Goal: Task Accomplishment & Management: Manage account settings

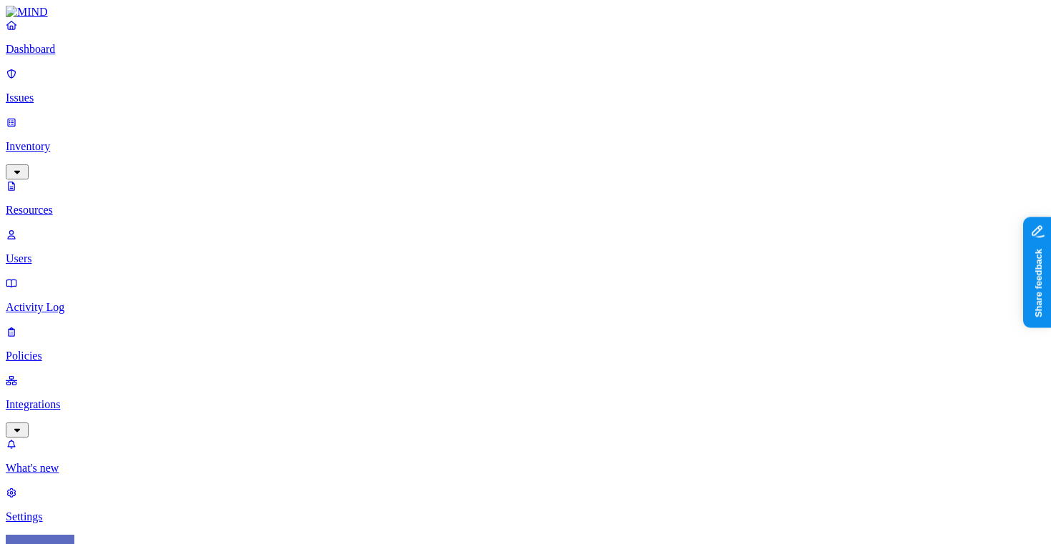
click at [104, 92] on p "Issues" at bounding box center [525, 98] width 1039 height 13
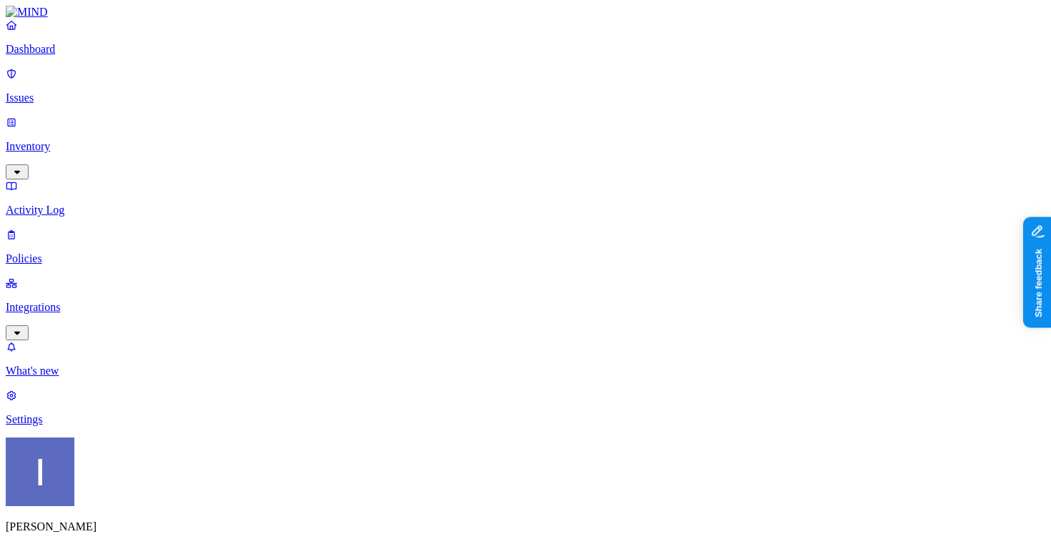
click at [288, 234] on span "Resolved" at bounding box center [280, 240] width 43 height 12
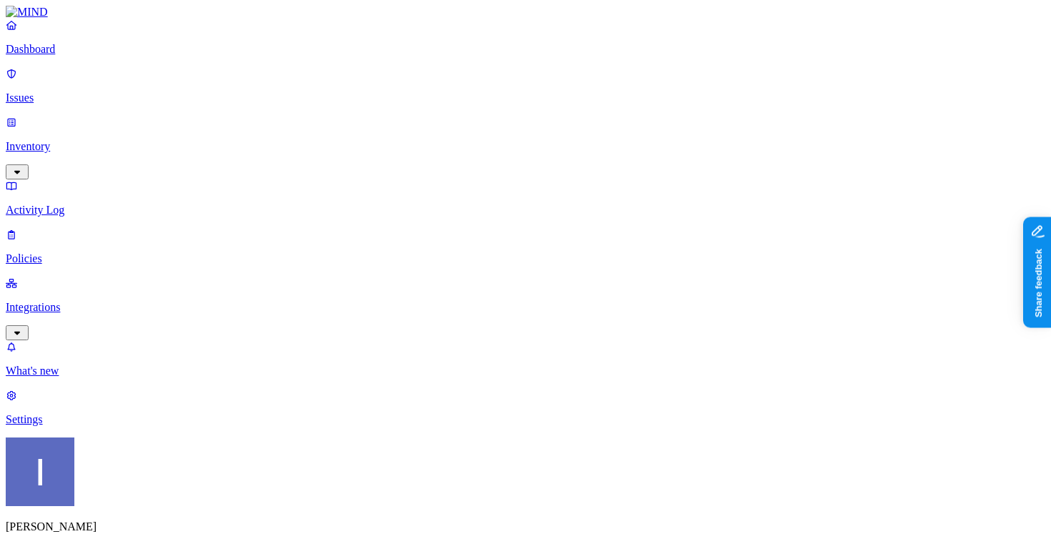
click at [87, 252] on p "Policies" at bounding box center [525, 258] width 1039 height 13
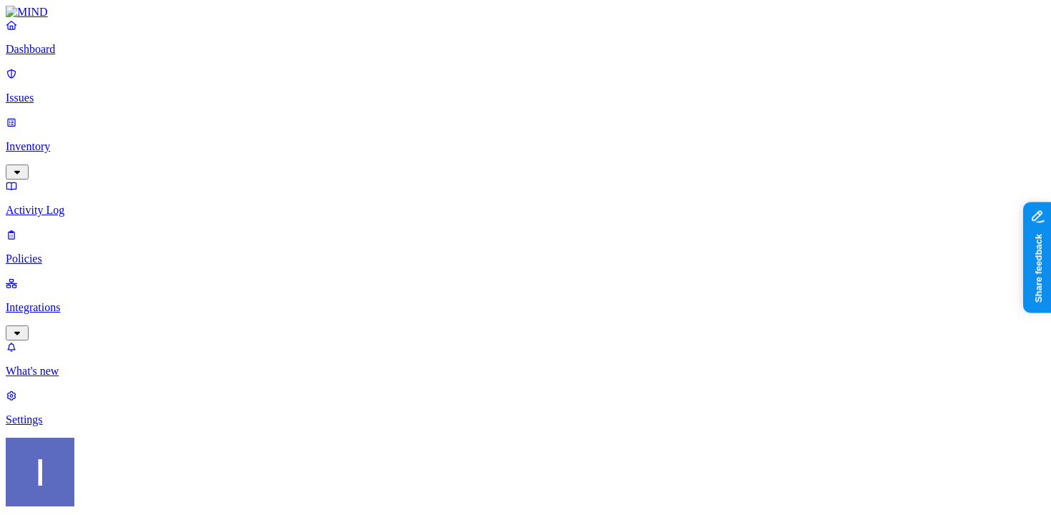
click at [358, 136] on span "Endpoint" at bounding box center [359, 142] width 42 height 12
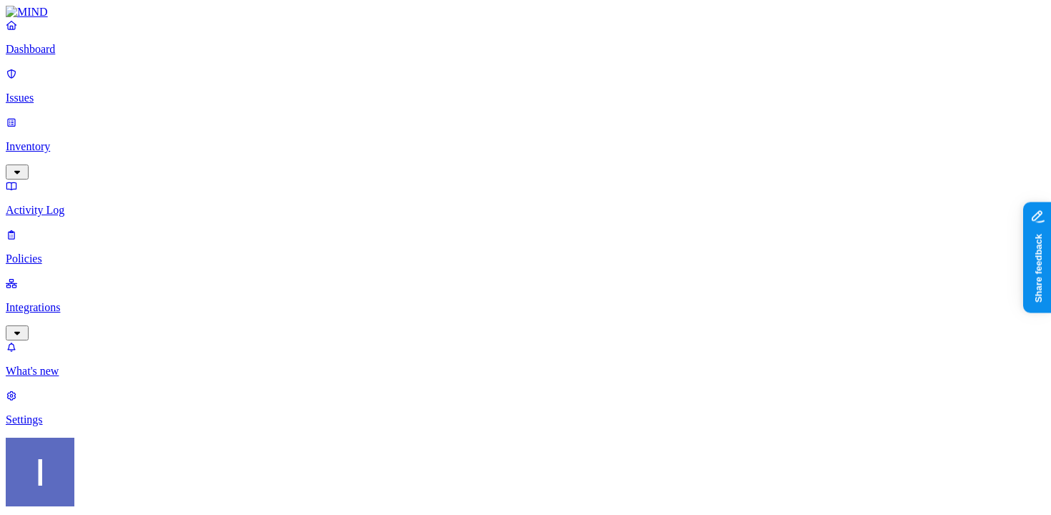
click at [139, 493] on html "Dashboard Issues Inventory Activity Log Policies Integrations What's new 1 Sett…" at bounding box center [525, 417] width 1051 height 834
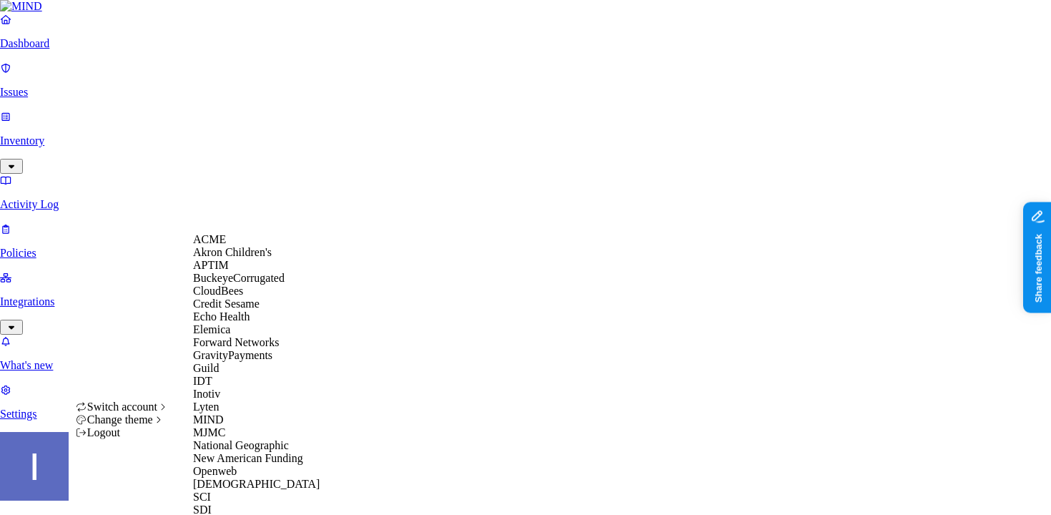
scroll to position [367, 0]
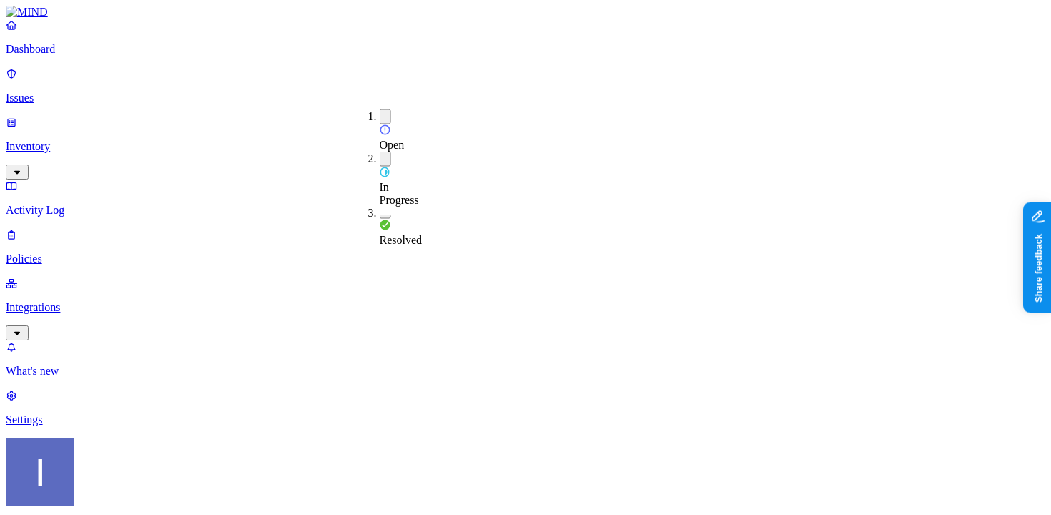
click at [380, 207] on div "Resolved" at bounding box center [380, 227] width 0 height 40
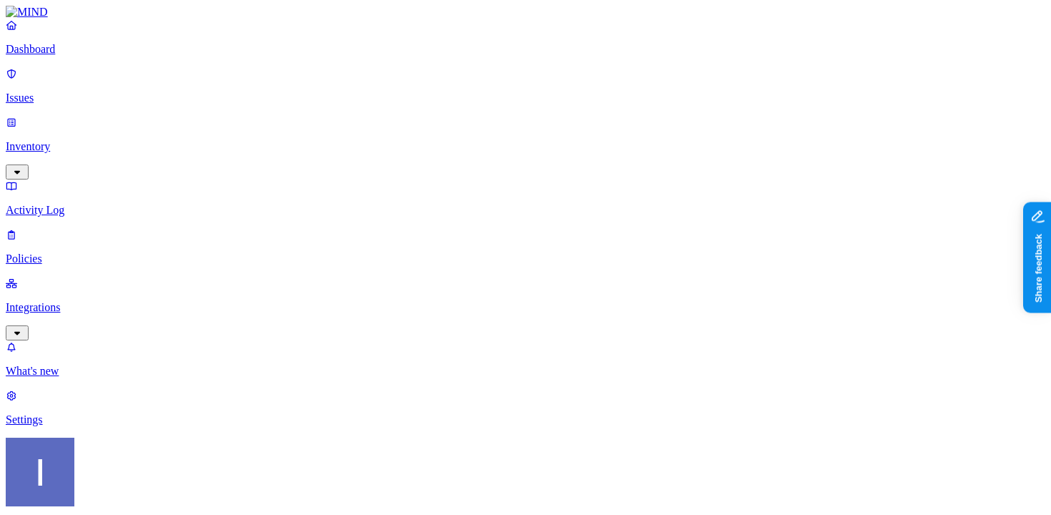
click at [59, 252] on p "Policies" at bounding box center [525, 258] width 1039 height 13
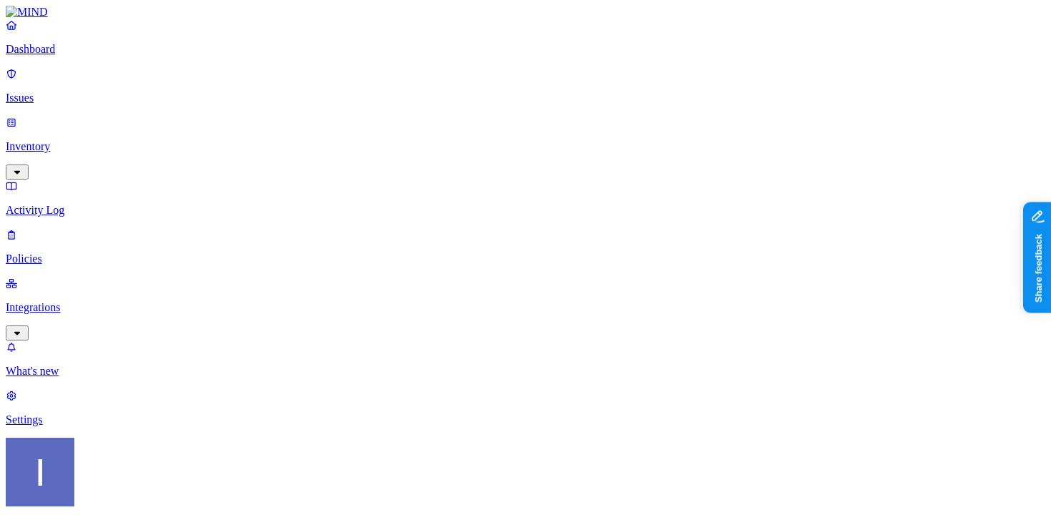
type input "itai"
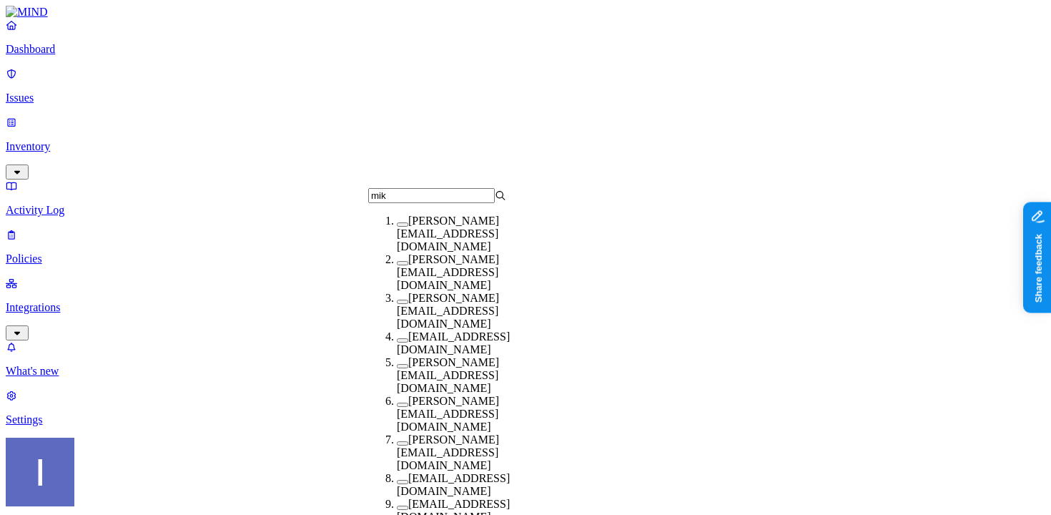
scroll to position [0, 0]
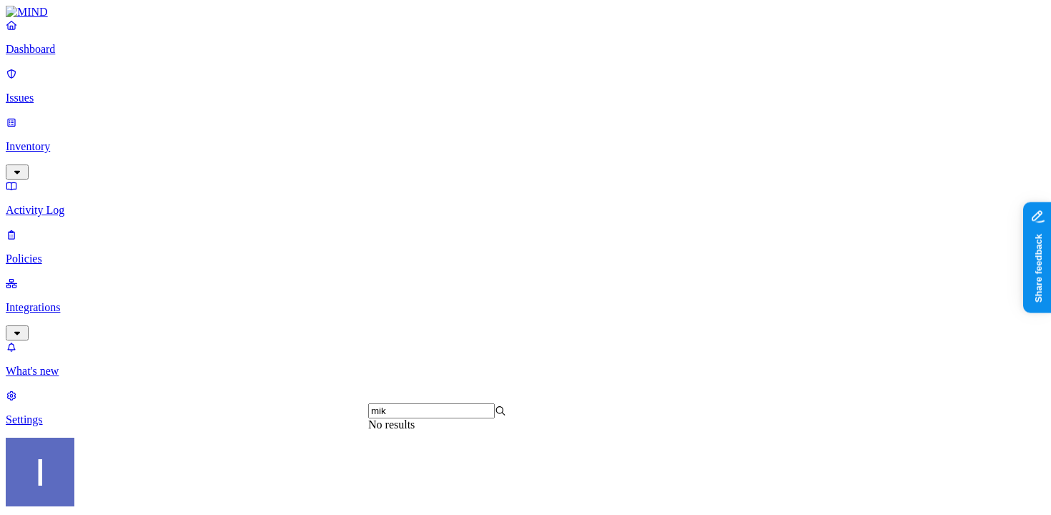
type input "mike"
type input "hodbn"
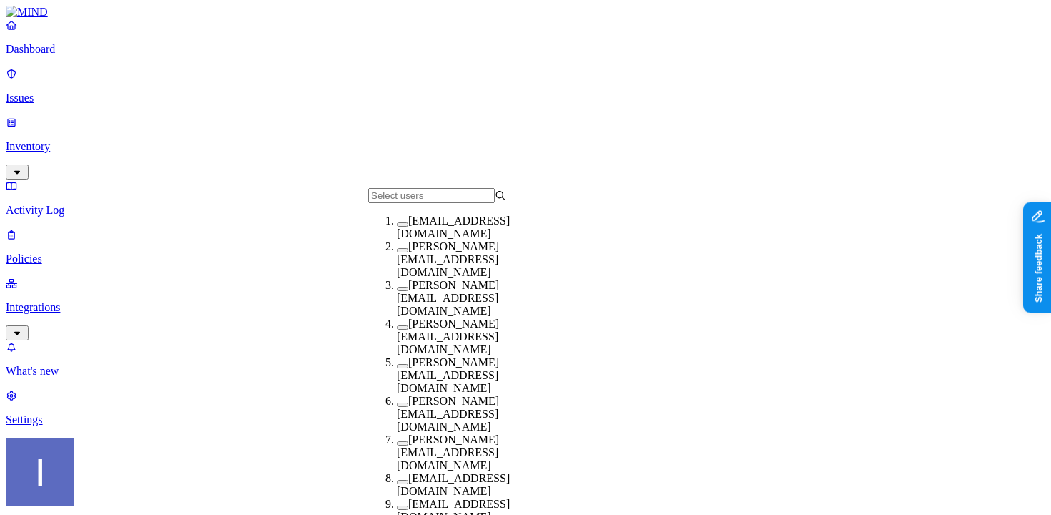
scroll to position [75, 0]
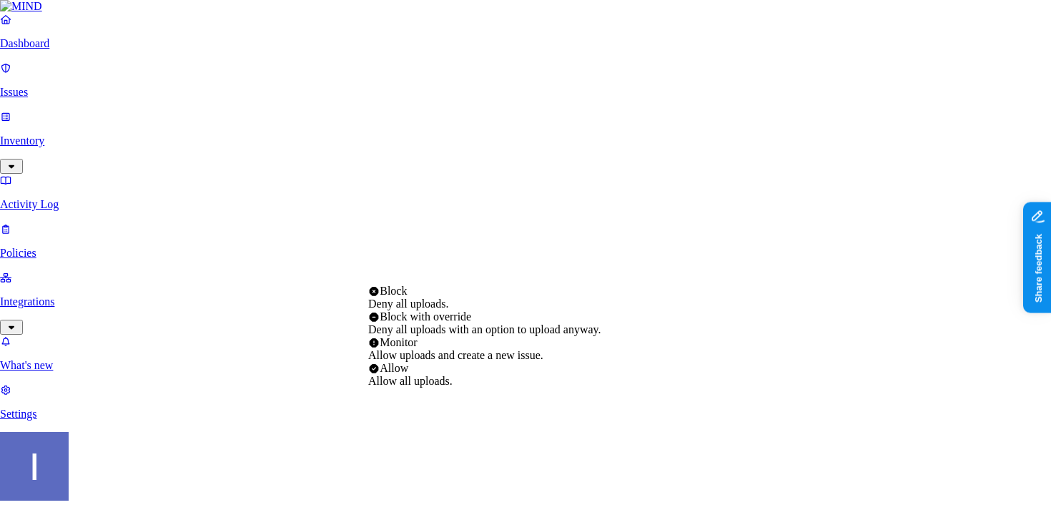
select select "3"
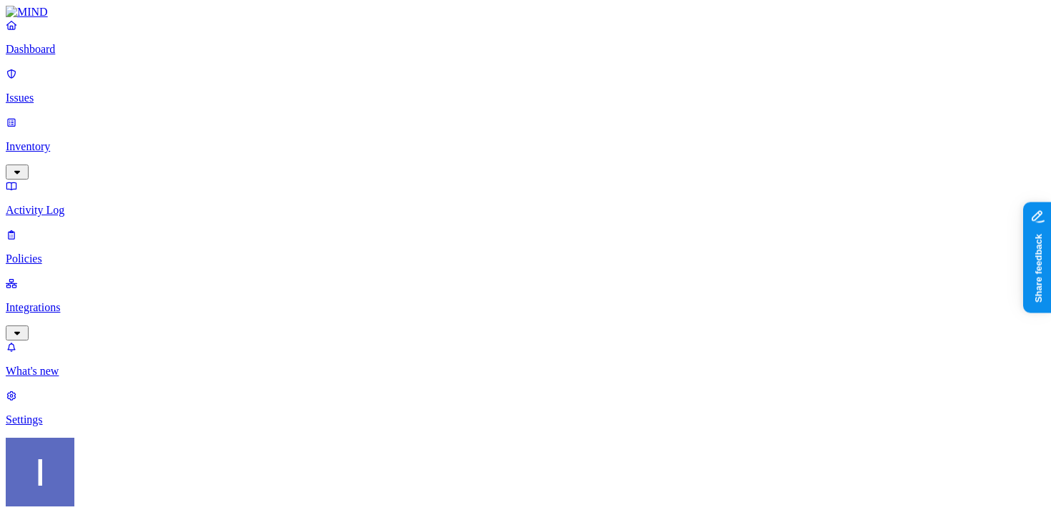
scroll to position [861, 0]
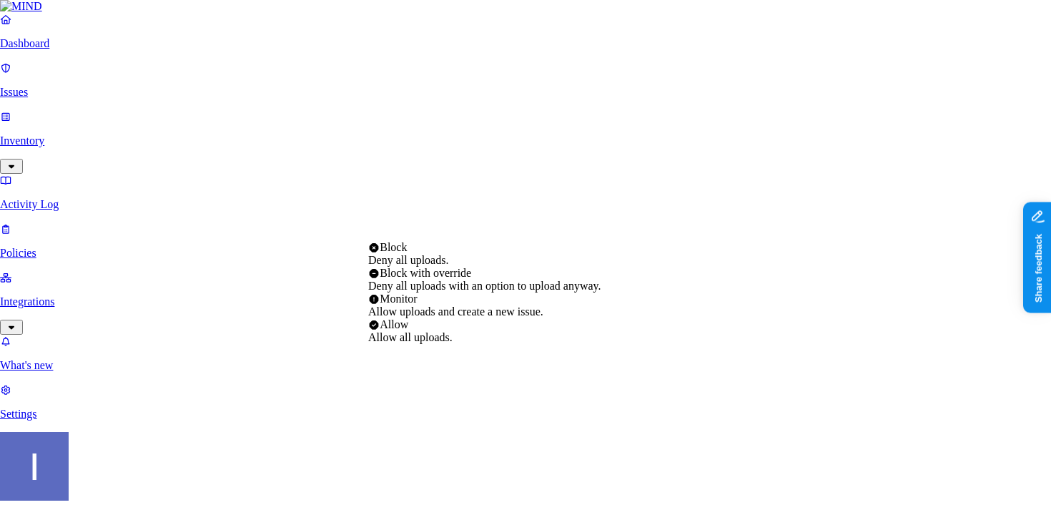
select select "3"
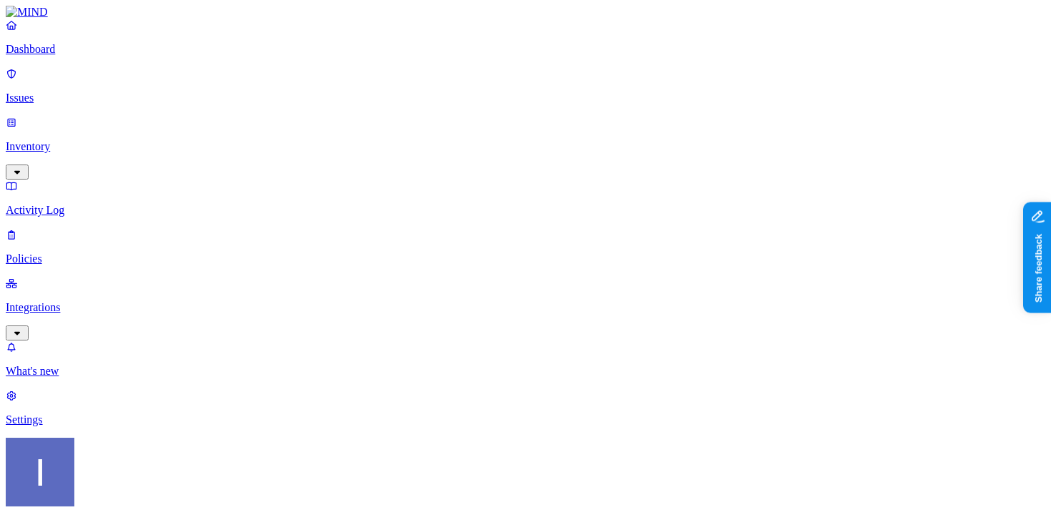
scroll to position [826, 0]
click at [84, 103] on div "Dashboard Issues Inventory Activity Log Policies Integrations" at bounding box center [525, 180] width 1039 height 322
click at [84, 92] on p "Issues" at bounding box center [525, 98] width 1039 height 13
click at [58, 252] on p "Policies" at bounding box center [525, 258] width 1039 height 13
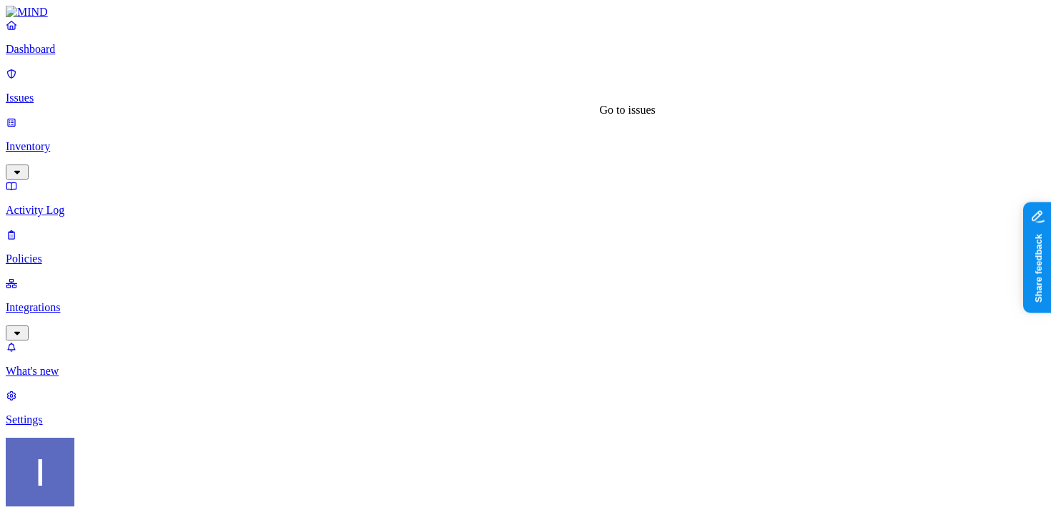
click at [127, 56] on p "Dashboard" at bounding box center [525, 49] width 1039 height 13
click at [69, 301] on p "Integrations" at bounding box center [525, 307] width 1039 height 13
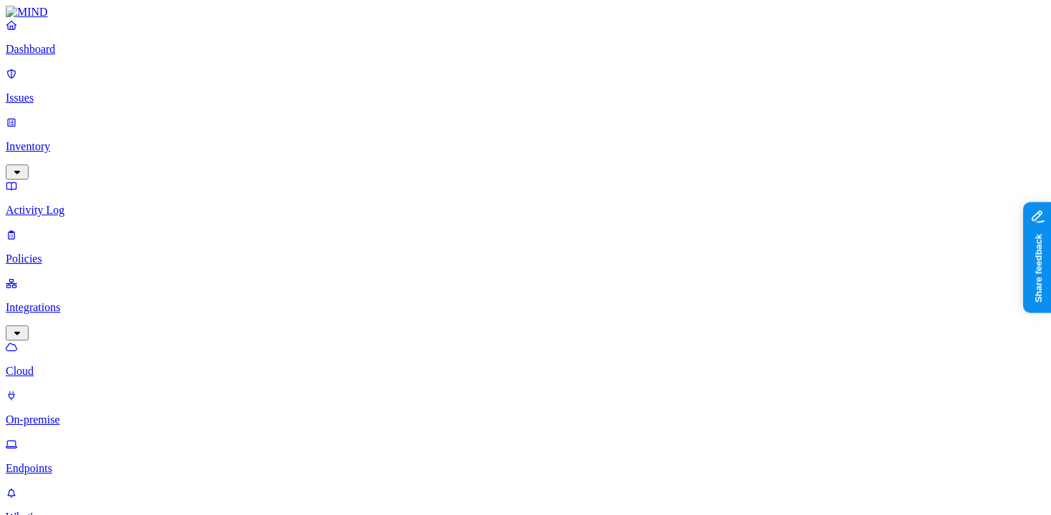
click at [69, 228] on link "Policies" at bounding box center [525, 246] width 1039 height 37
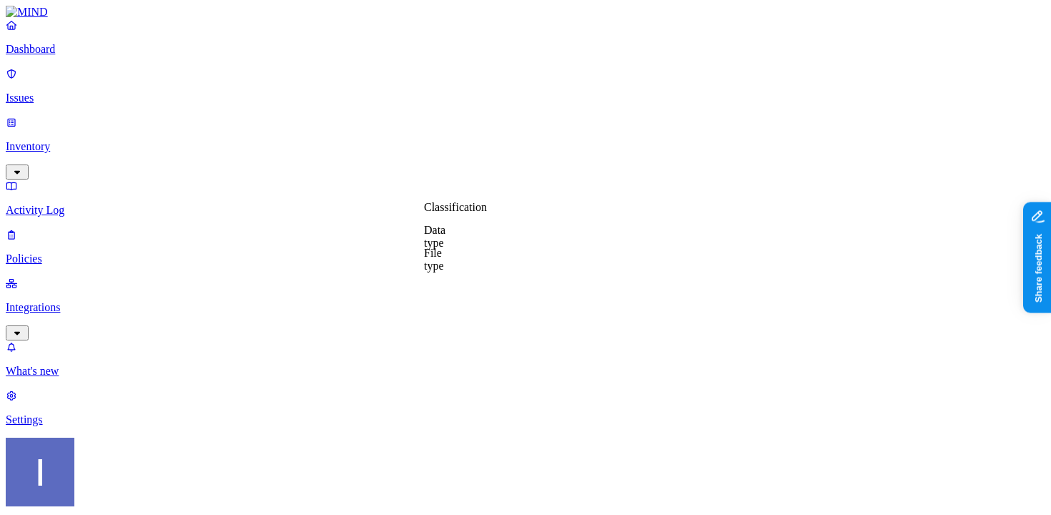
click at [445, 242] on label "Data type" at bounding box center [434, 236] width 21 height 25
click at [444, 263] on label "File type" at bounding box center [434, 259] width 20 height 25
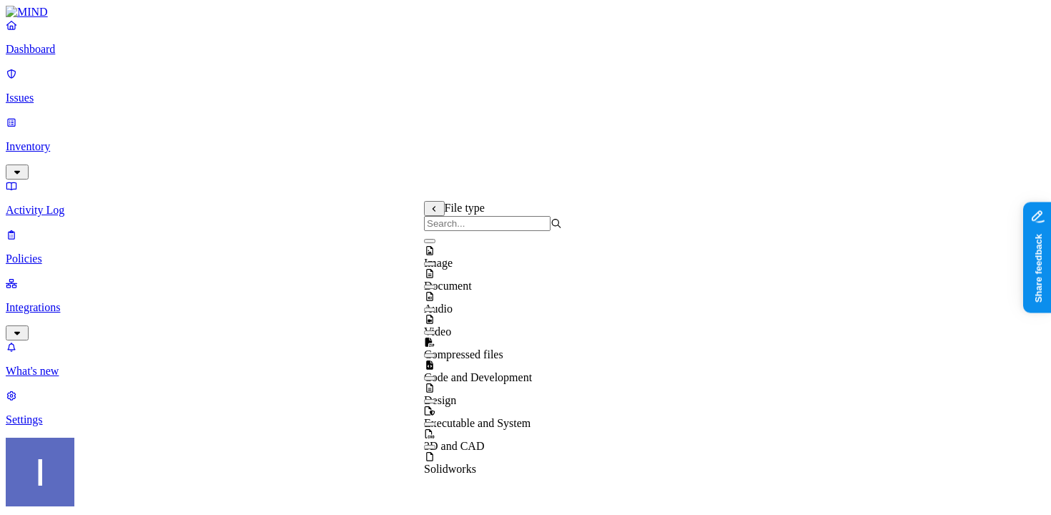
click at [498, 231] on input "search" at bounding box center [487, 223] width 127 height 15
click at [494, 258] on div "Image" at bounding box center [493, 250] width 138 height 39
click at [451, 332] on span "Video" at bounding box center [437, 331] width 27 height 12
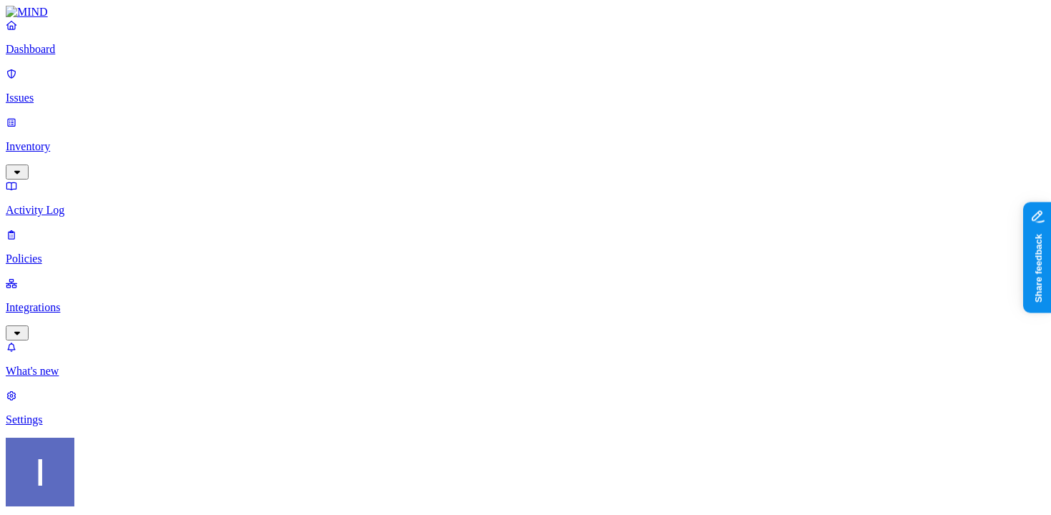
click at [486, 361] on label "Web Domain" at bounding box center [467, 356] width 37 height 25
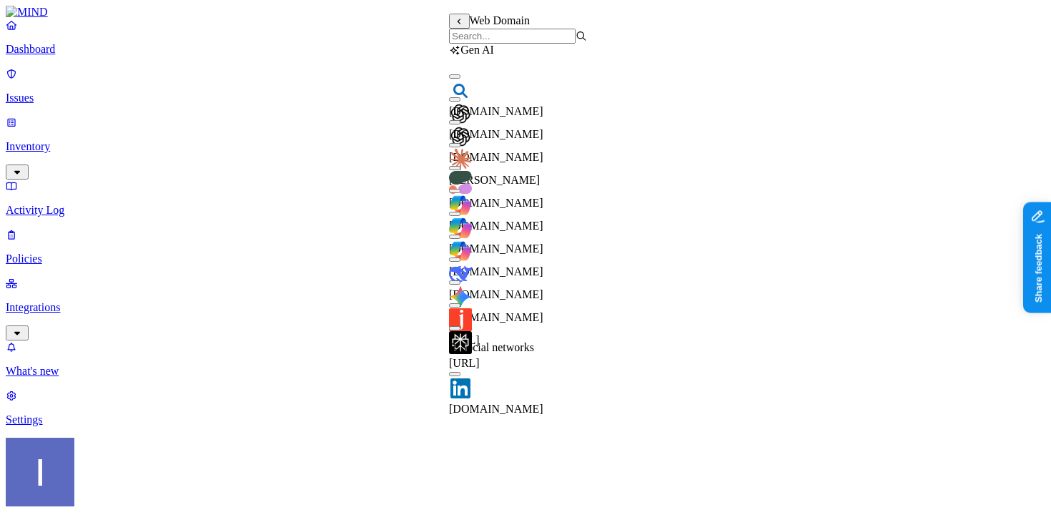
click at [541, 42] on input "search" at bounding box center [512, 36] width 127 height 15
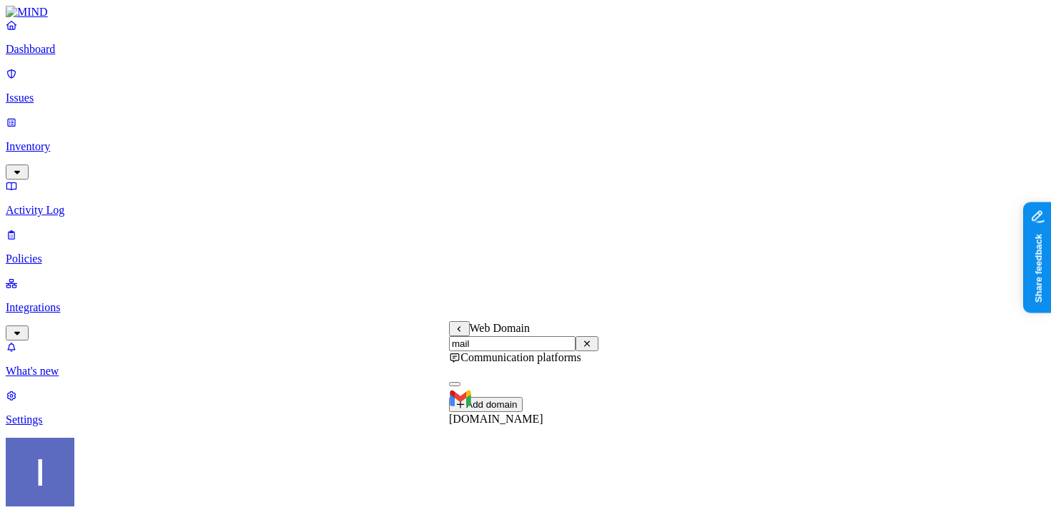
type input "mail"
click at [510, 412] on span "mail.google.com" at bounding box center [496, 418] width 94 height 12
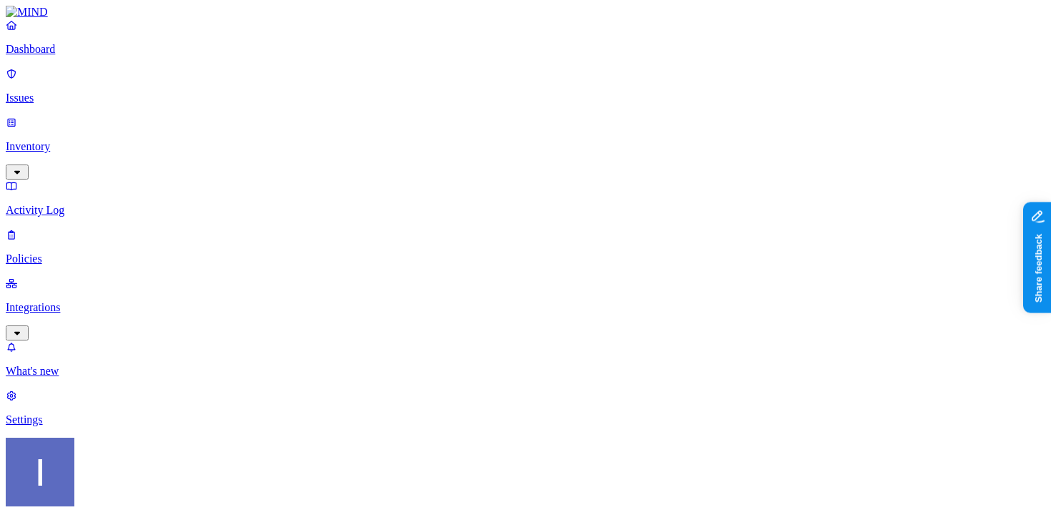
click at [586, 356] on label "AND" at bounding box center [578, 350] width 25 height 12
click at [605, 403] on label "Account type" at bounding box center [585, 394] width 39 height 25
click at [621, 348] on label "Unmanaged" at bounding box center [593, 342] width 55 height 12
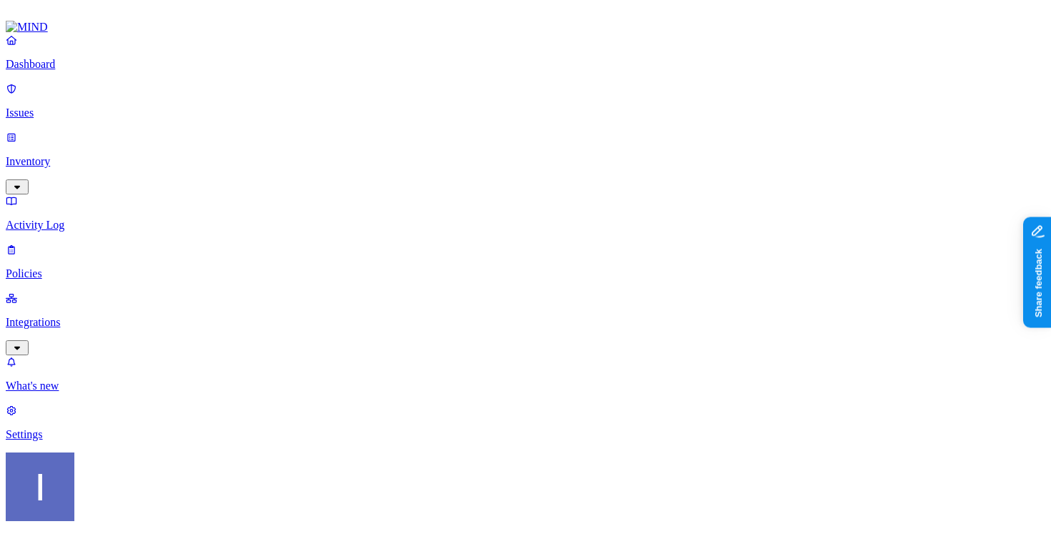
scroll to position [476, 0]
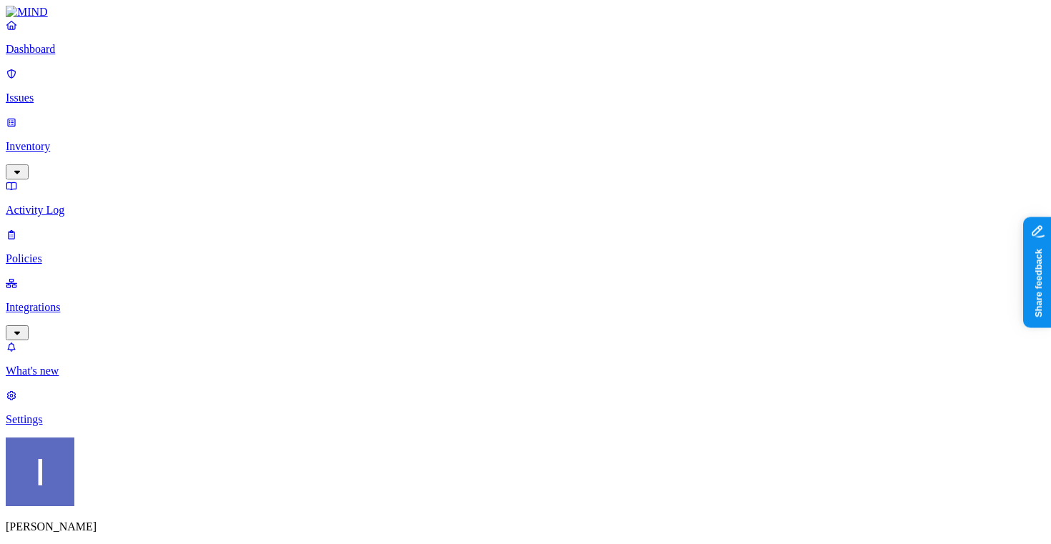
click at [50, 301] on p "Integrations" at bounding box center [525, 307] width 1039 height 13
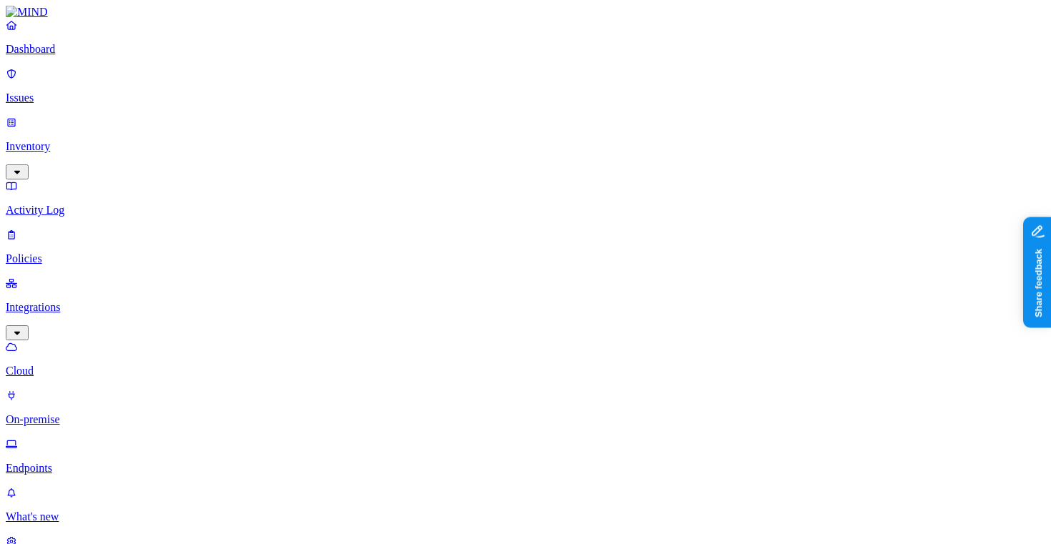
click at [45, 389] on link "On-premise" at bounding box center [525, 407] width 1039 height 37
click at [45, 438] on link "Endpoints" at bounding box center [525, 456] width 1039 height 37
click at [80, 252] on p "Policies" at bounding box center [525, 258] width 1039 height 13
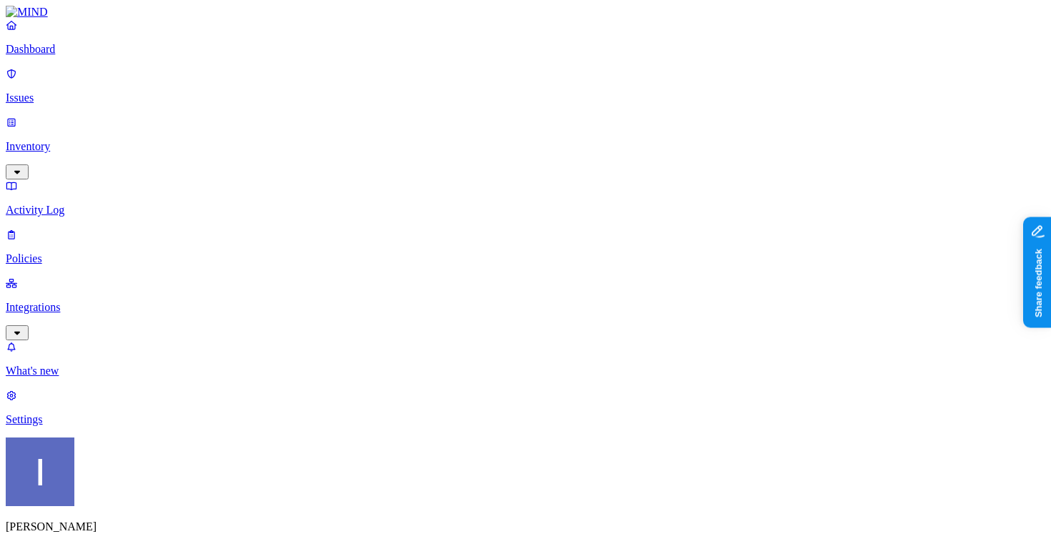
drag, startPoint x: 481, startPoint y: 264, endPoint x: 481, endPoint y: 242, distance: 22.2
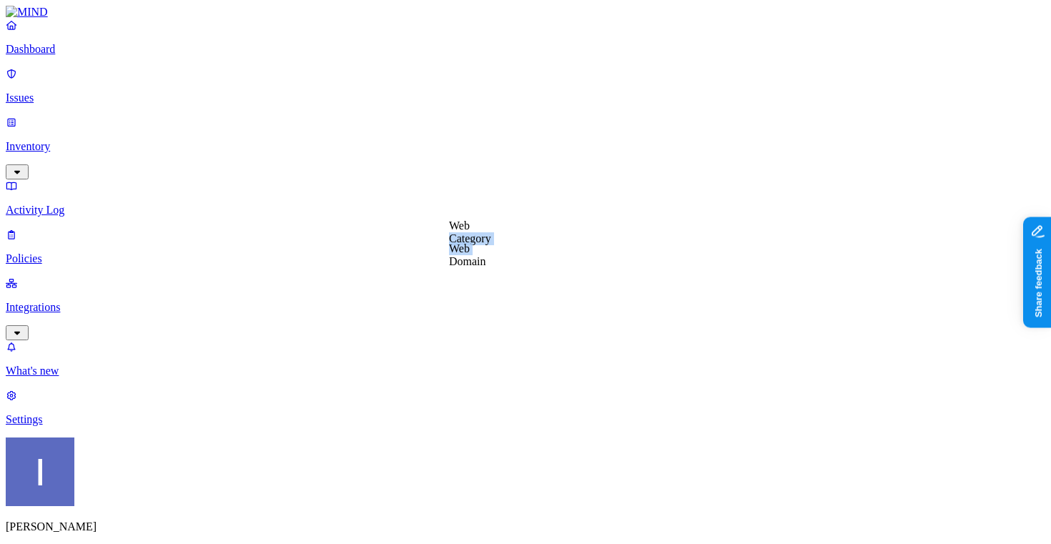
click at [449, 242] on div "Web Category Web Domain" at bounding box center [449, 242] width 0 height 46
click at [481, 242] on label "Web Category" at bounding box center [470, 231] width 42 height 25
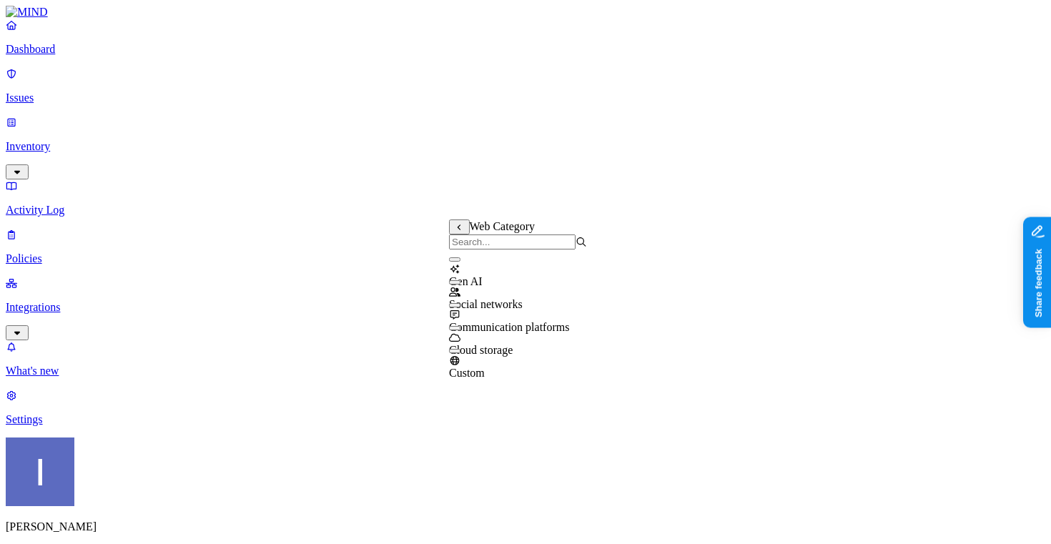
click at [490, 249] on div "Web Category" at bounding box center [518, 234] width 138 height 30
type input "cr"
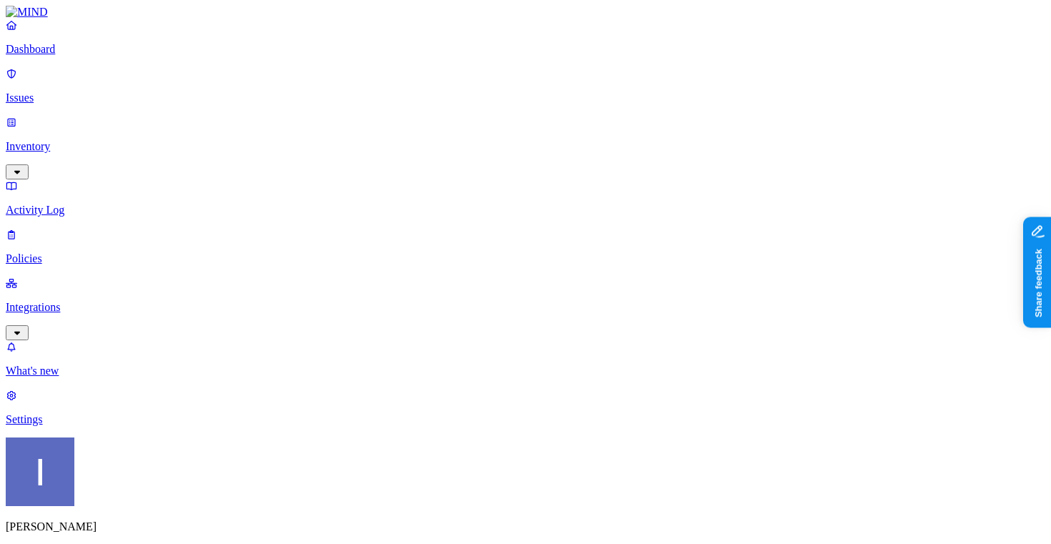
click at [98, 426] on p "Settings" at bounding box center [525, 419] width 1039 height 13
click at [127, 252] on p "Policies" at bounding box center [525, 258] width 1039 height 13
click at [116, 301] on p "Integrations" at bounding box center [525, 307] width 1039 height 13
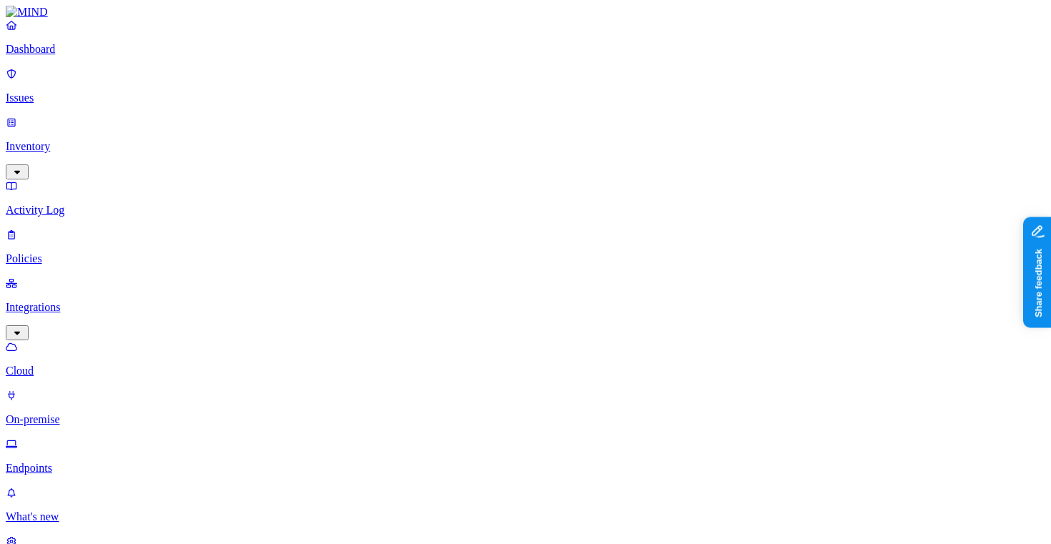
click at [100, 438] on link "Endpoints" at bounding box center [525, 456] width 1039 height 37
click at [102, 413] on p "On-premise" at bounding box center [525, 419] width 1039 height 13
click at [107, 365] on p "Cloud" at bounding box center [525, 371] width 1039 height 13
click at [95, 252] on p "Policies" at bounding box center [525, 258] width 1039 height 13
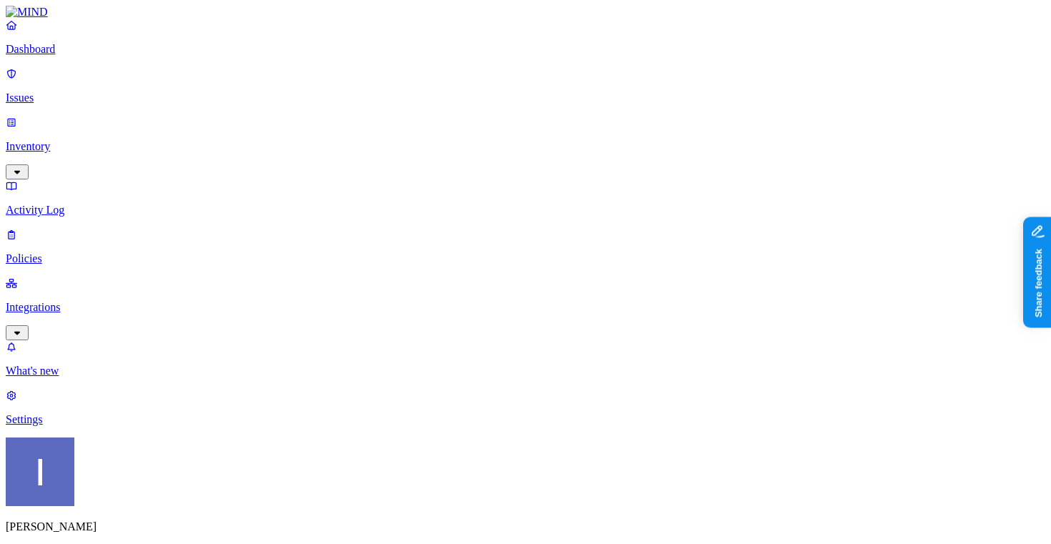
click at [99, 140] on p "Inventory" at bounding box center [525, 146] width 1039 height 13
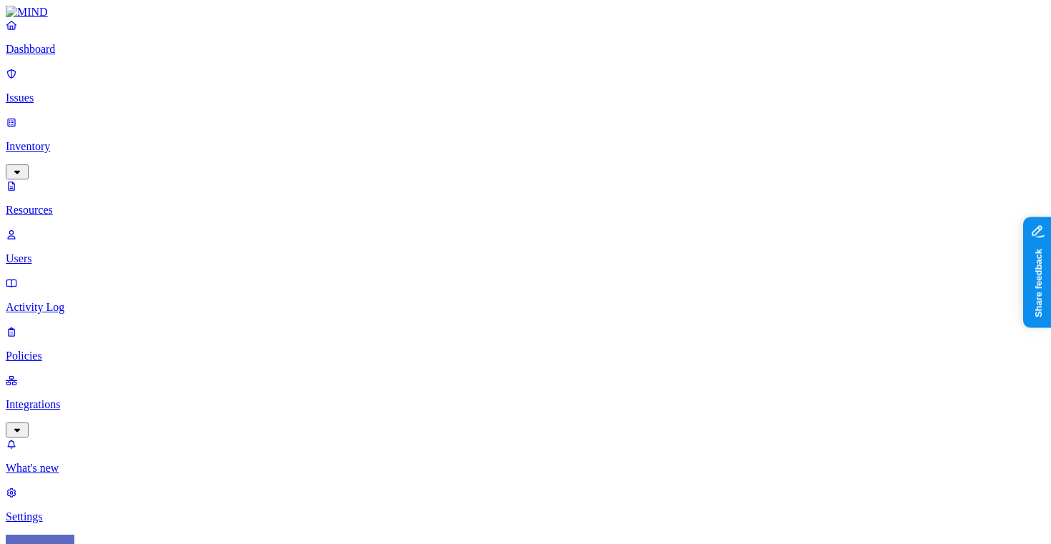
click at [97, 252] on p "Users" at bounding box center [525, 258] width 1039 height 13
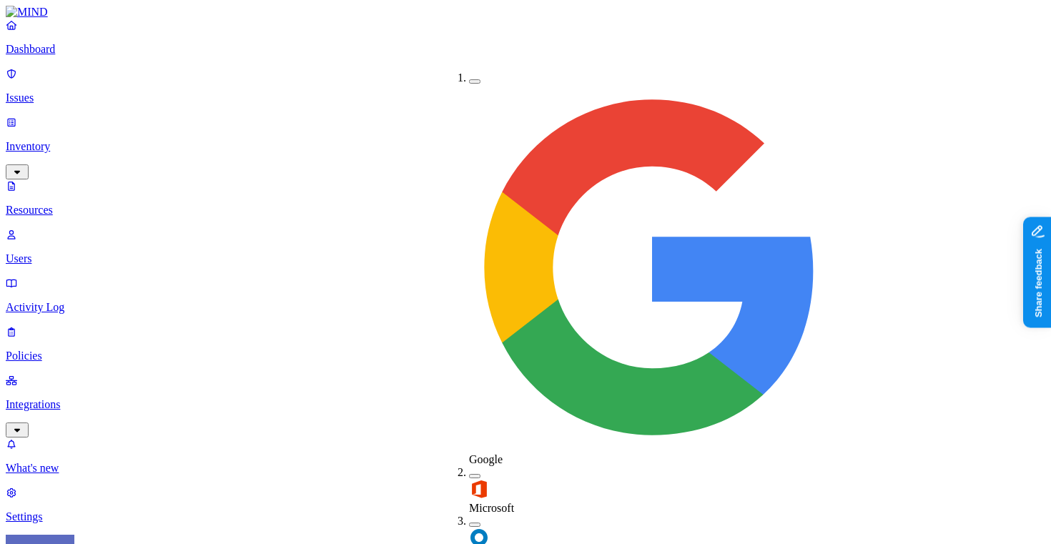
click at [469, 84] on img at bounding box center [652, 267] width 366 height 366
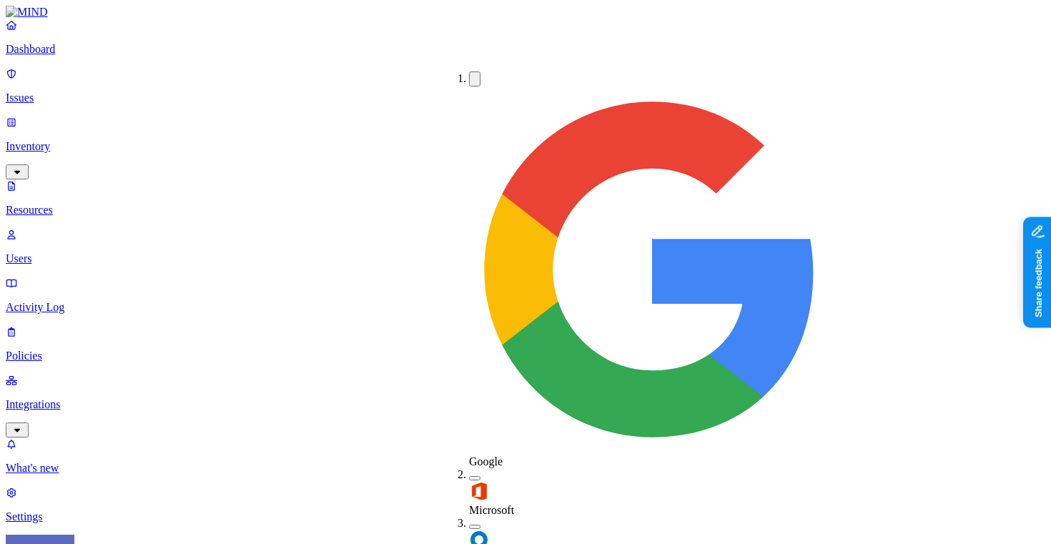
click at [469, 86] on img at bounding box center [652, 269] width 366 height 366
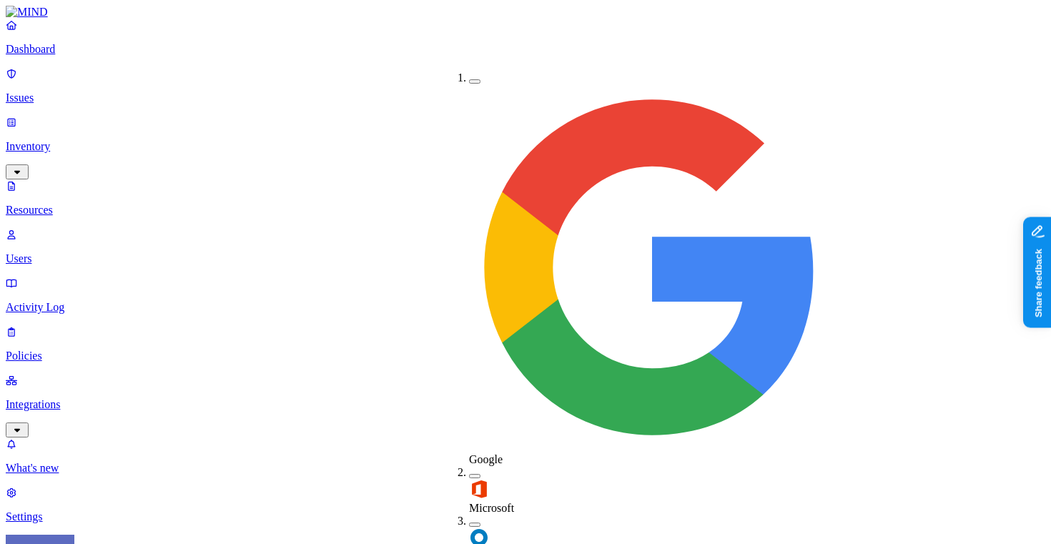
click at [469, 479] on img at bounding box center [479, 489] width 20 height 20
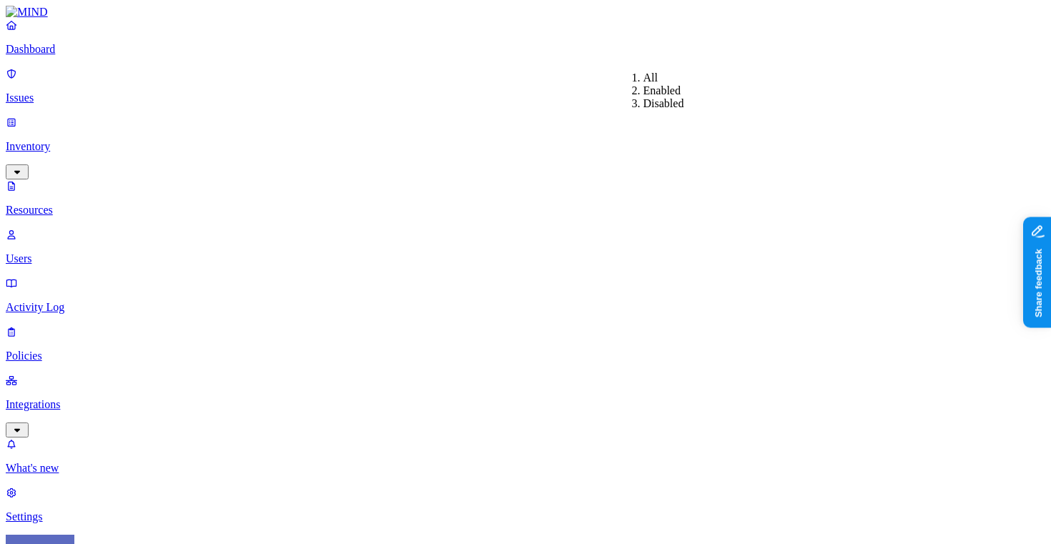
click at [643, 95] on div "Enabled" at bounding box center [643, 90] width 0 height 13
click at [90, 56] on link "Dashboard" at bounding box center [525, 37] width 1039 height 37
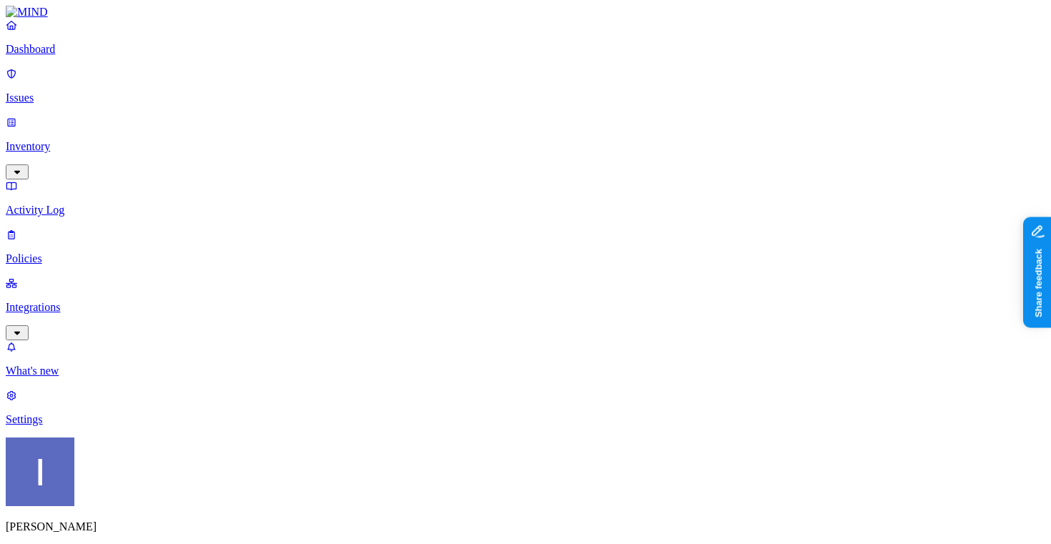
click at [134, 533] on div "Itai Schwartz SCI" at bounding box center [525, 511] width 1039 height 147
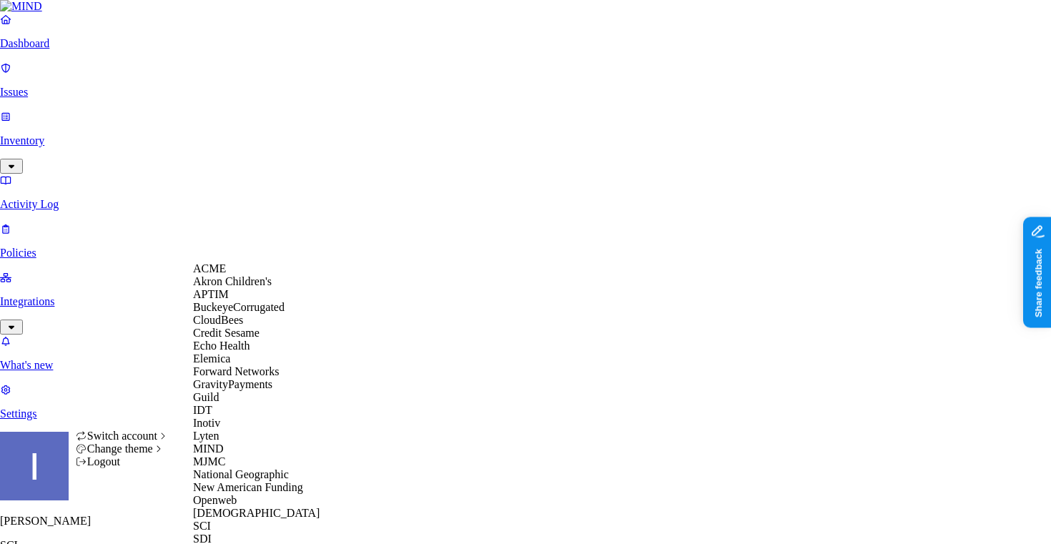
scroll to position [367, 0]
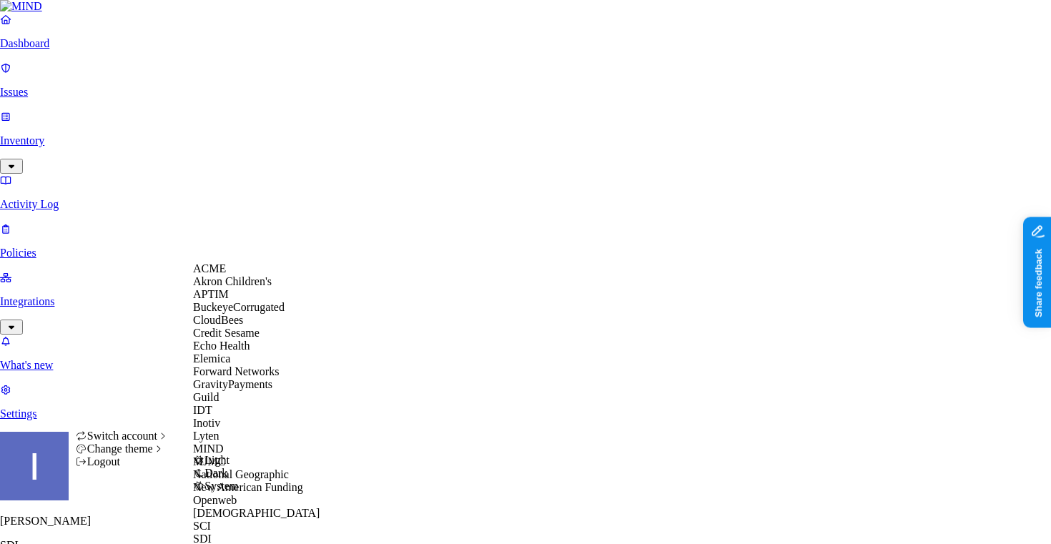
scroll to position [478, 0]
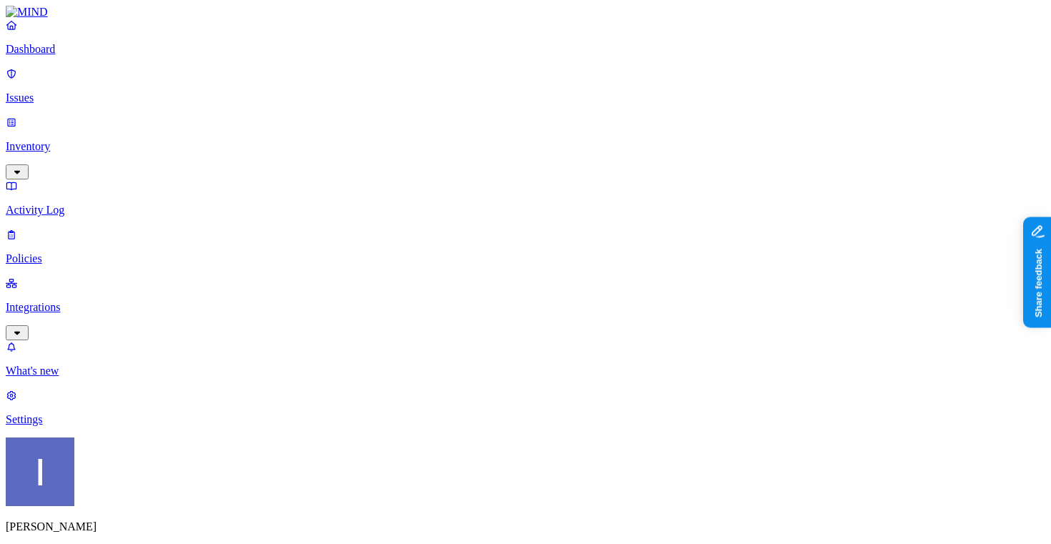
click at [93, 140] on p "Inventory" at bounding box center [525, 146] width 1039 height 13
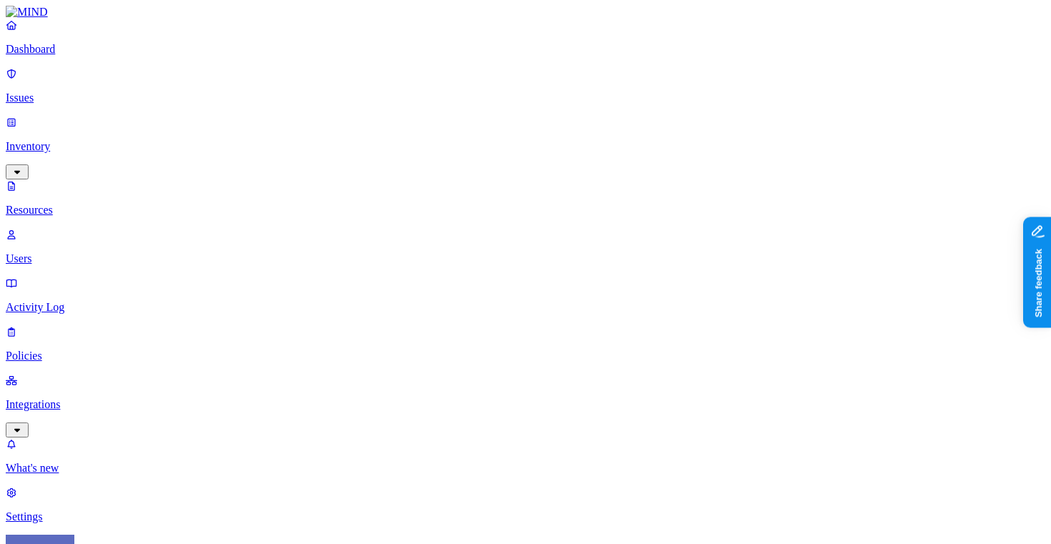
scroll to position [453, 0]
click at [59, 252] on p "Users" at bounding box center [525, 258] width 1039 height 13
click at [96, 301] on p "Activity Log" at bounding box center [525, 307] width 1039 height 13
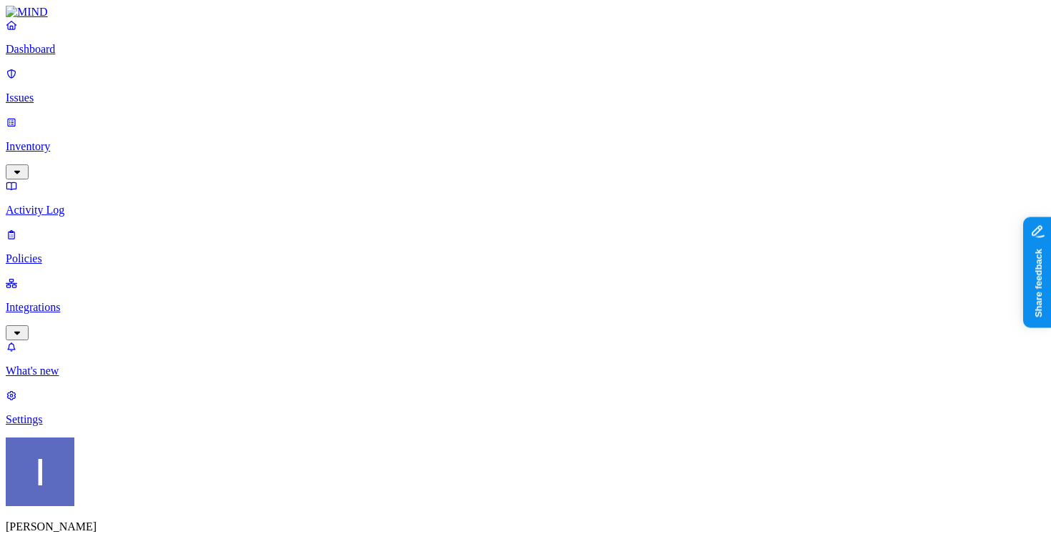
click at [96, 228] on link "Policies" at bounding box center [525, 246] width 1039 height 37
click at [360, 97] on span "Cloud" at bounding box center [352, 103] width 28 height 12
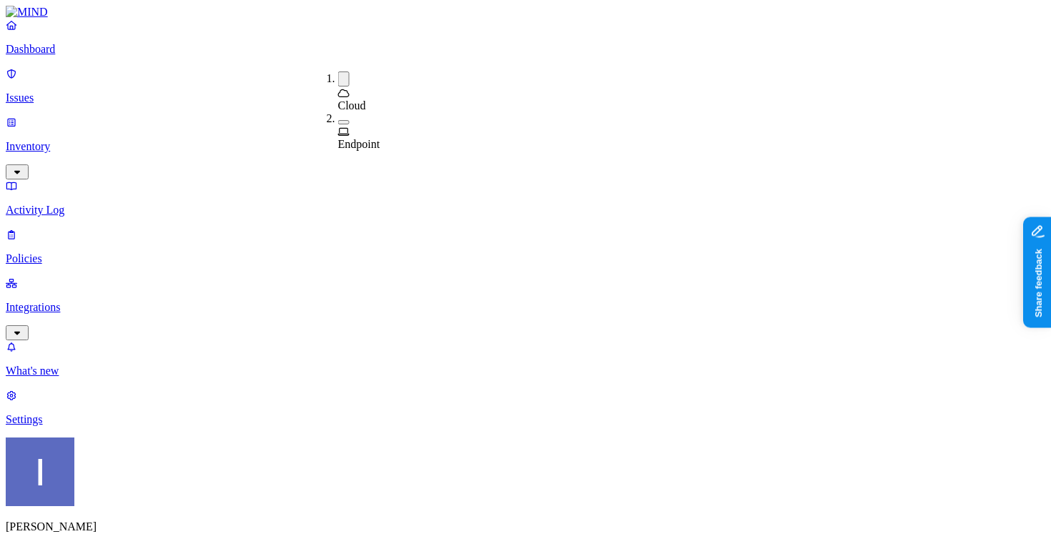
click at [338, 79] on div "Cloud" at bounding box center [338, 91] width 0 height 41
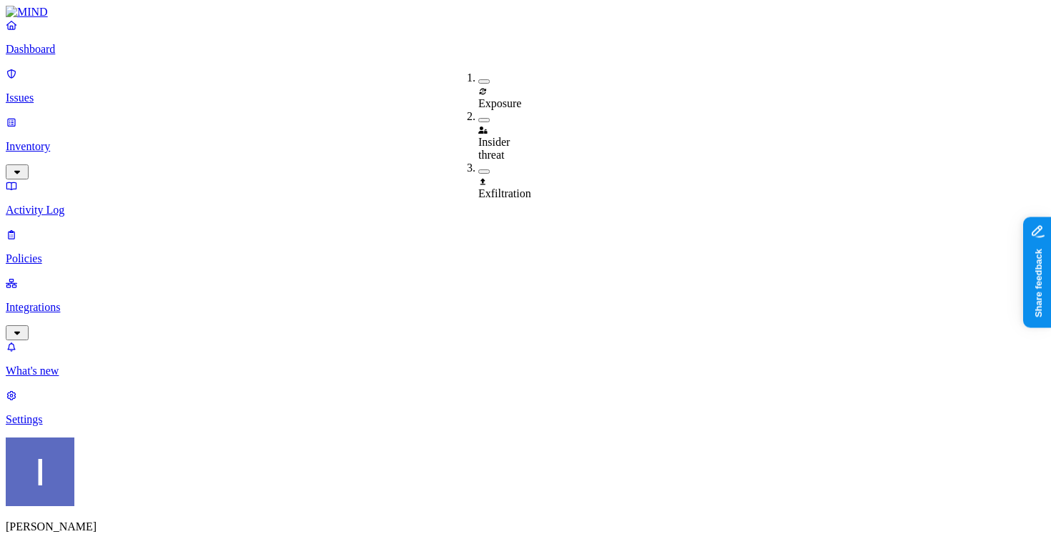
click at [34, 301] on p "Integrations" at bounding box center [525, 307] width 1039 height 13
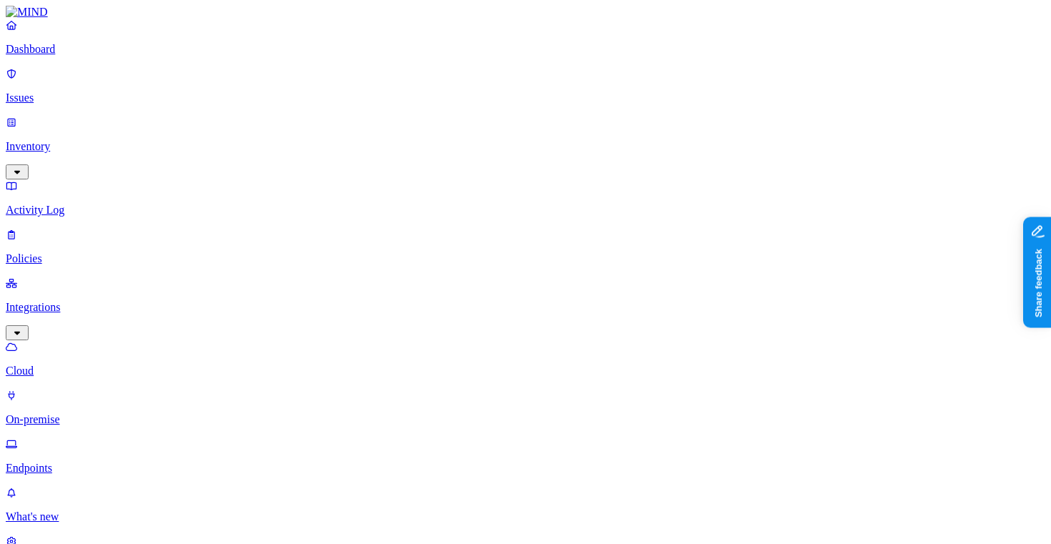
click at [102, 413] on p "On-premise" at bounding box center [525, 419] width 1039 height 13
click at [118, 462] on p "Endpoints" at bounding box center [525, 468] width 1039 height 13
click at [86, 413] on p "On-premise" at bounding box center [525, 419] width 1039 height 13
click at [82, 179] on link "Activity Log" at bounding box center [525, 197] width 1039 height 37
click at [81, 252] on p "Policies" at bounding box center [525, 258] width 1039 height 13
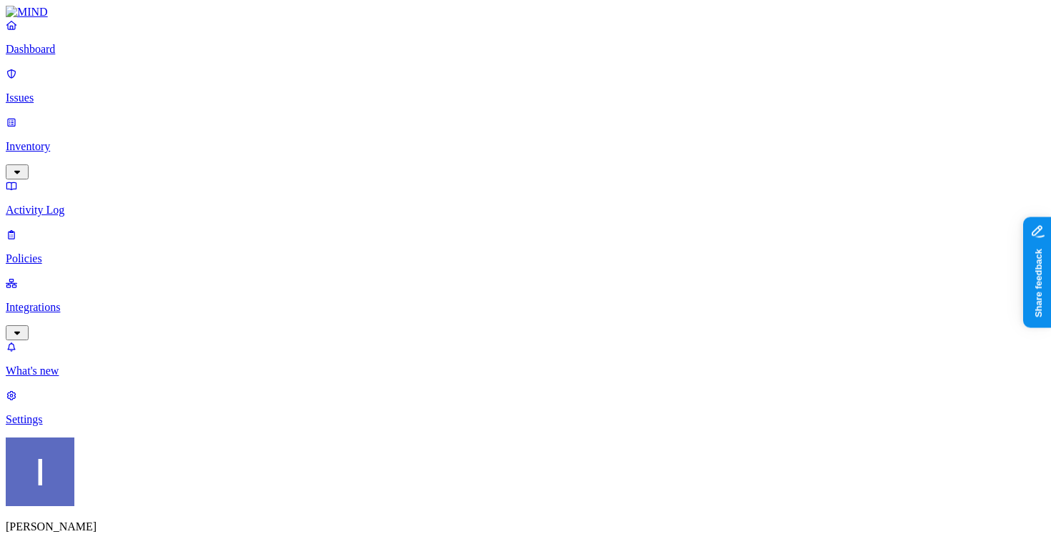
click at [44, 56] on link "Dashboard" at bounding box center [525, 37] width 1039 height 37
click at [107, 301] on p "Integrations" at bounding box center [525, 307] width 1039 height 13
